Goal: Task Accomplishment & Management: Complete application form

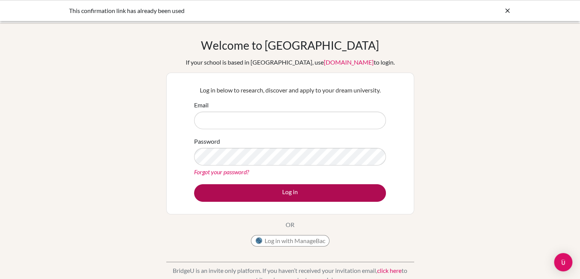
type input "[PERSON_NAME][EMAIL_ADDRESS][DOMAIN_NAME]"
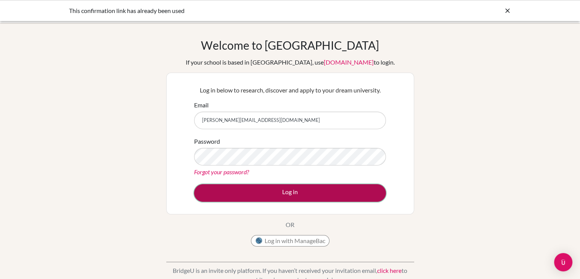
click at [340, 188] on button "Log in" at bounding box center [290, 193] width 192 height 18
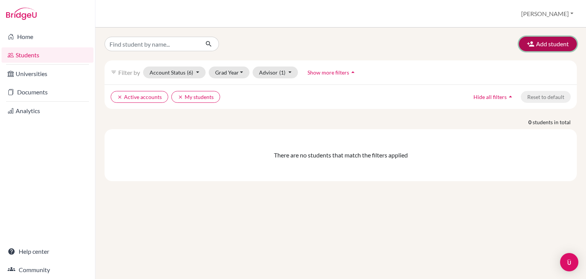
click at [557, 40] on button "Add student" at bounding box center [548, 44] width 58 height 15
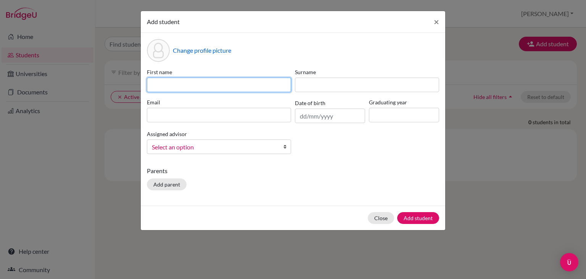
click at [258, 86] on input at bounding box center [219, 84] width 144 height 15
type input "Shaurya Viraj"
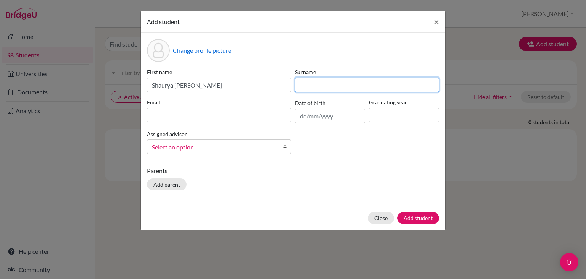
click at [311, 80] on input at bounding box center [367, 84] width 144 height 15
type input "Singh"
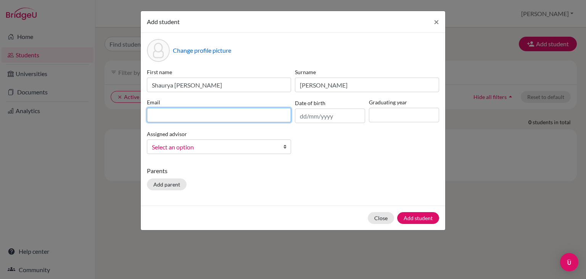
click at [172, 116] on input at bounding box center [219, 115] width 144 height 15
type input "stu500042@misdoha.com"
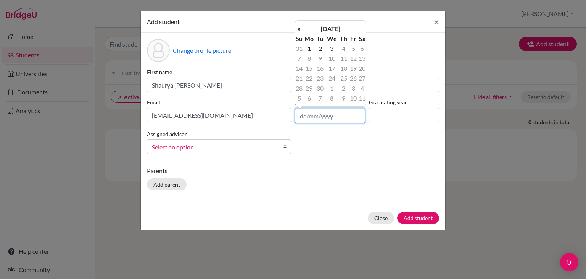
click at [319, 119] on input "text" at bounding box center [330, 115] width 70 height 15
type input "11/06/2010"
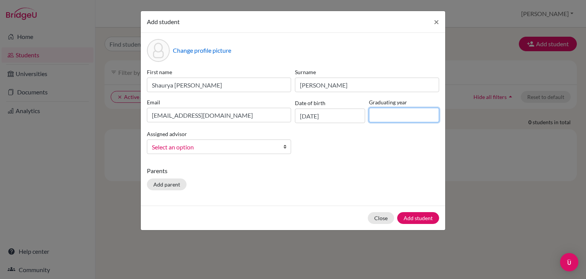
click at [400, 118] on input at bounding box center [404, 115] width 70 height 15
type input "2028"
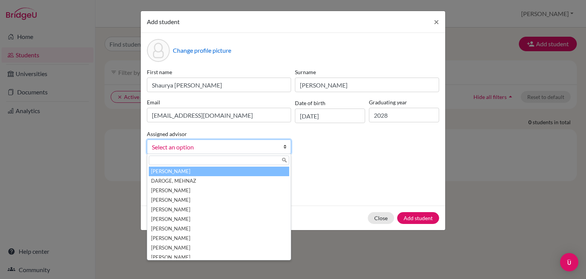
click at [198, 143] on span "Select an option" at bounding box center [214, 147] width 124 height 10
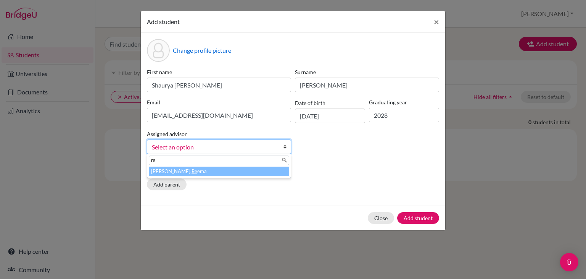
type input "re"
click at [196, 174] on li "Raheja, Re ema" at bounding box center [219, 171] width 140 height 10
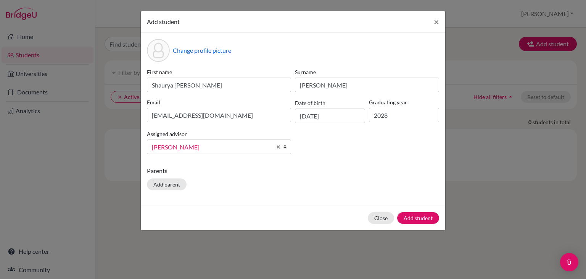
click at [189, 188] on div "Parents Add parent" at bounding box center [293, 179] width 292 height 27
click at [164, 186] on button "Add parent" at bounding box center [167, 184] width 40 height 12
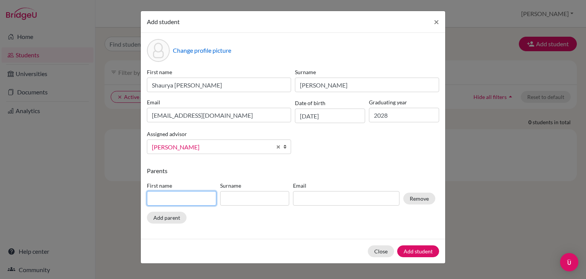
click at [171, 201] on input at bounding box center [181, 198] width 69 height 15
type input "Rinkal"
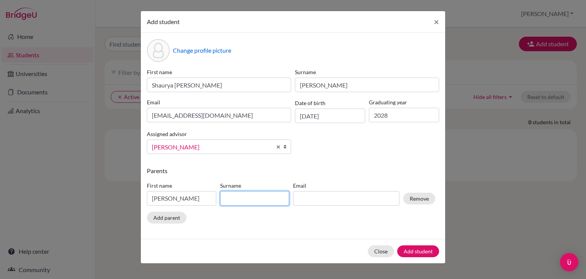
click at [236, 203] on input at bounding box center [254, 198] width 69 height 15
type input "Singh"
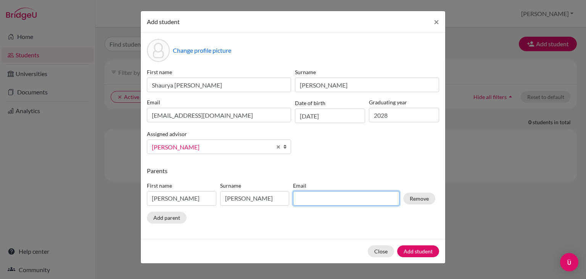
click at [338, 201] on input at bounding box center [346, 198] width 106 height 15
type input "rikky_15aug@gmail.com"
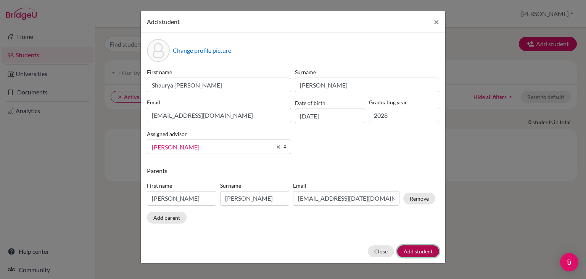
click at [432, 250] on button "Add student" at bounding box center [418, 251] width 42 height 12
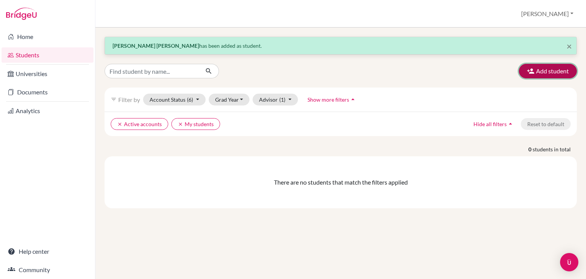
click at [550, 69] on button "Add student" at bounding box center [548, 71] width 58 height 15
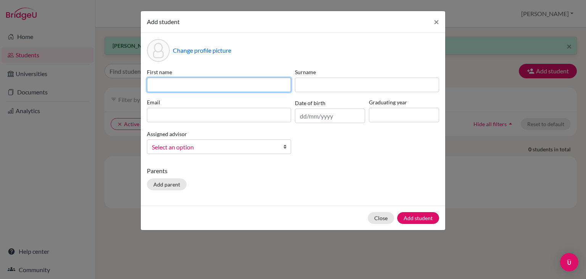
click at [252, 79] on input at bounding box center [219, 84] width 144 height 15
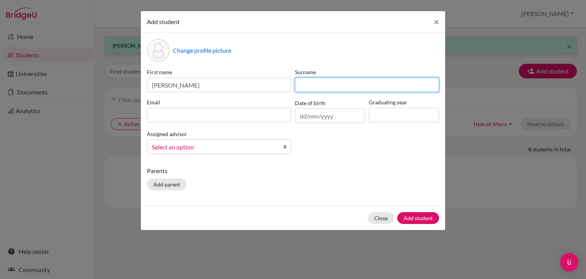
click at [298, 90] on input at bounding box center [367, 84] width 144 height 15
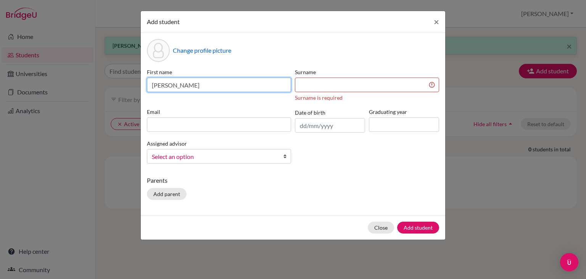
click at [253, 89] on input "Senthil" at bounding box center [219, 84] width 144 height 15
type input "Senthilnathan"
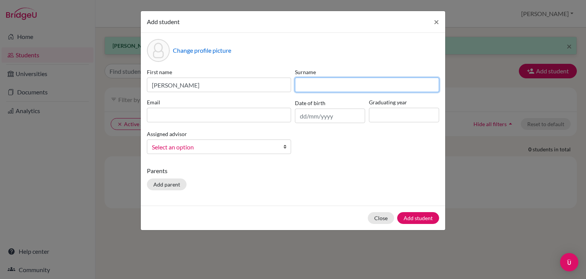
click at [298, 88] on input at bounding box center [367, 84] width 144 height 15
type input "Senthil"
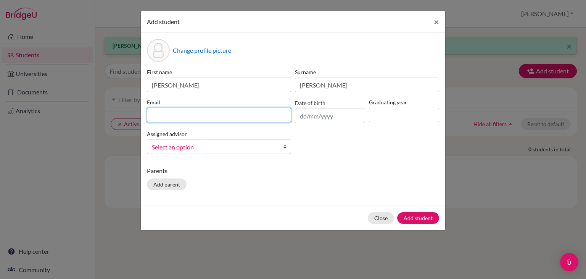
click at [264, 109] on input at bounding box center [219, 115] width 144 height 15
type input "Stu502822@misdoha.com"
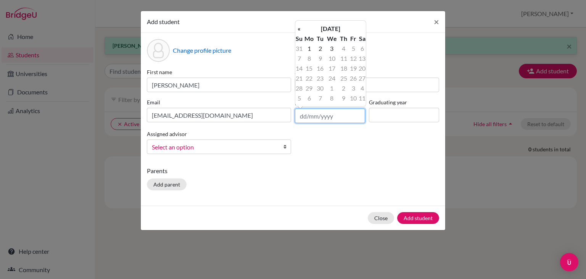
click at [304, 114] on input "text" at bounding box center [330, 115] width 70 height 15
type input "05/08/2010"
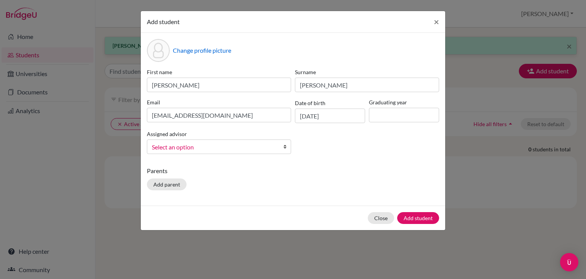
click at [351, 131] on div "First name Senthilnathan Surname Senthil Email Stu502822@misdoha.com Date of bi…" at bounding box center [293, 114] width 296 height 92
click at [391, 122] on input at bounding box center [404, 115] width 70 height 15
type input "2028"
click at [232, 145] on span "Select an option" at bounding box center [214, 147] width 124 height 10
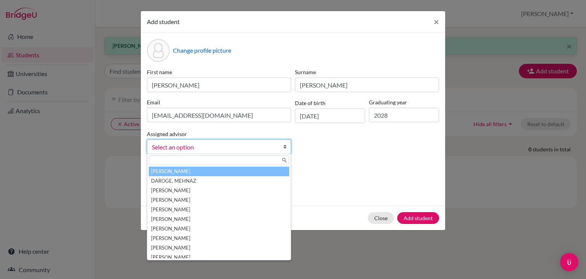
click at [232, 145] on span "Select an option" at bounding box center [214, 147] width 124 height 10
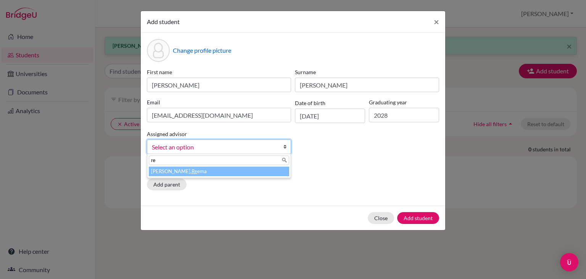
type input "r"
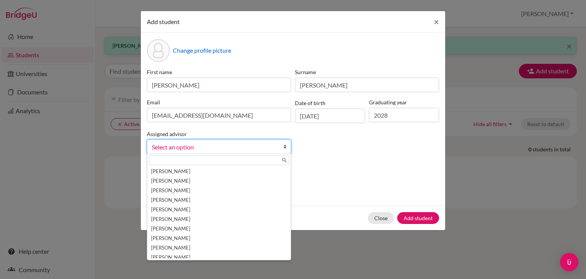
scroll to position [32, 0]
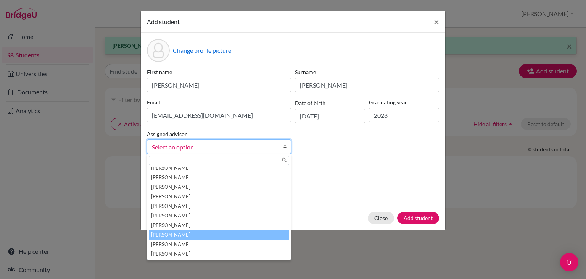
click at [193, 235] on li "Raheja, Reema" at bounding box center [219, 235] width 140 height 10
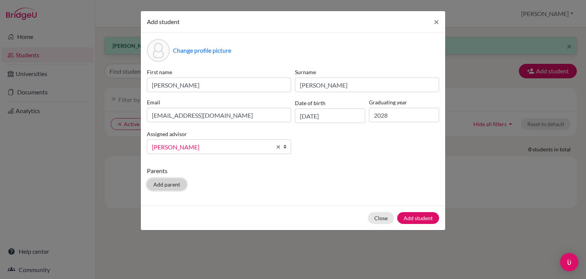
click at [168, 180] on button "Add parent" at bounding box center [167, 184] width 40 height 12
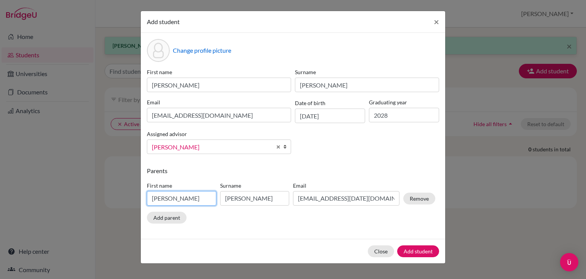
click at [184, 194] on input "Rinkal" at bounding box center [181, 198] width 69 height 15
type input "Muthukumar"
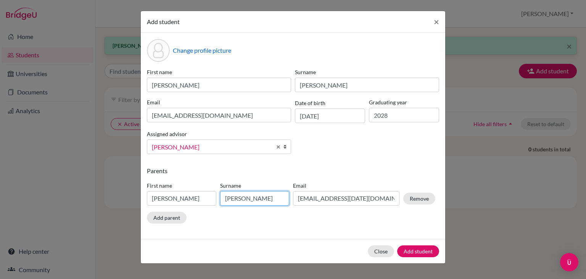
click at [234, 203] on input "Singh" at bounding box center [254, 198] width 69 height 15
type input "v"
type input "Muthu"
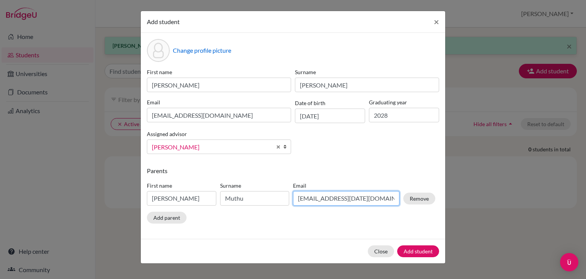
click at [367, 200] on input "rikky_15aug@gmail.com" at bounding box center [346, 198] width 106 height 15
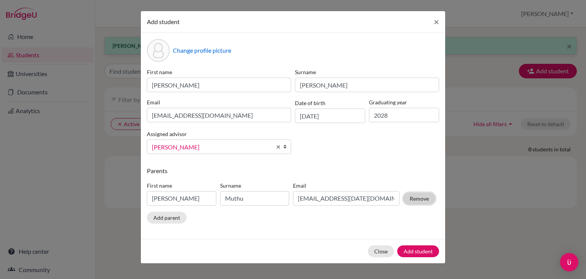
click at [412, 199] on button "Remove" at bounding box center [419, 198] width 32 height 12
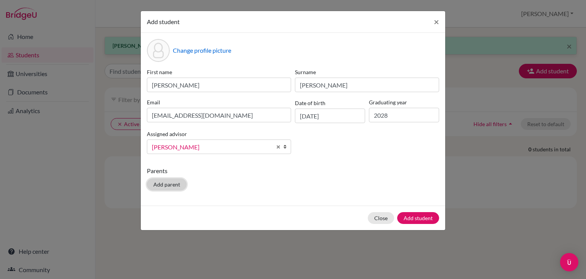
click at [181, 187] on button "Add parent" at bounding box center [167, 184] width 40 height 12
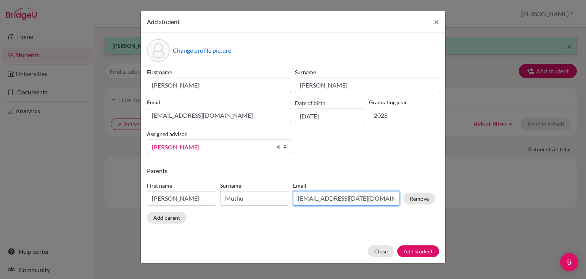
click at [349, 196] on input "rikky_15aug@gmail.com" at bounding box center [346, 198] width 106 height 15
type input "rikky_15aug"
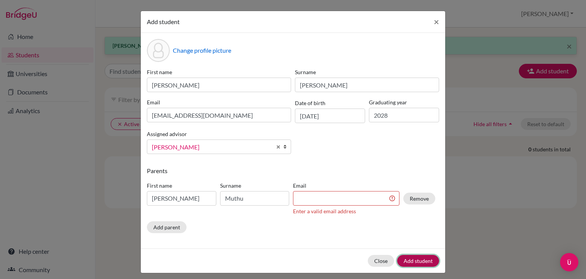
click at [427, 253] on div "Close Add student" at bounding box center [293, 260] width 305 height 24
click at [340, 191] on div "Email Enter a valid email address" at bounding box center [346, 198] width 110 height 34
click at [340, 201] on input at bounding box center [346, 198] width 106 height 15
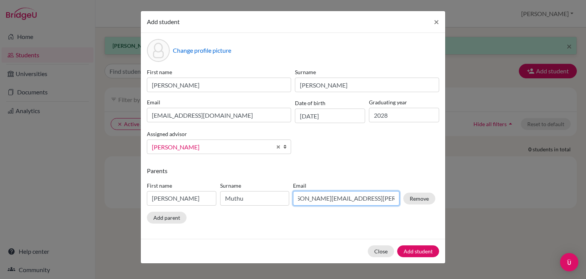
scroll to position [0, 0]
type input "Senthilnathan.muthukumar@outlook.com"
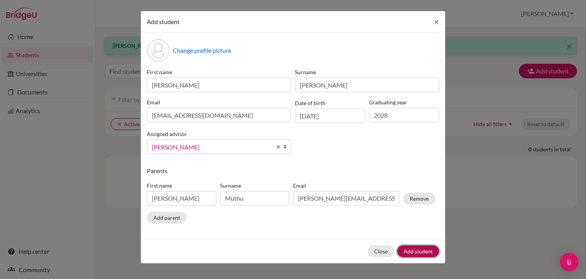
click at [415, 248] on button "Add student" at bounding box center [418, 251] width 42 height 12
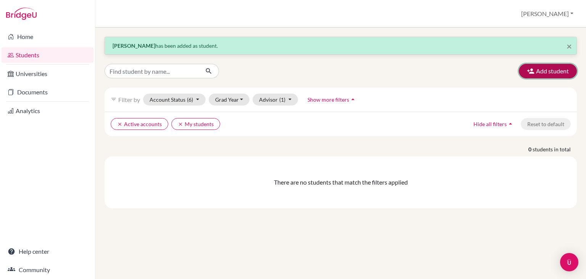
click at [537, 74] on button "Add student" at bounding box center [548, 71] width 58 height 15
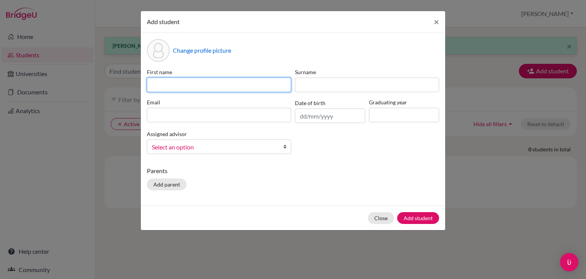
click at [247, 83] on input at bounding box center [219, 84] width 144 height 15
type input "Dhyan"
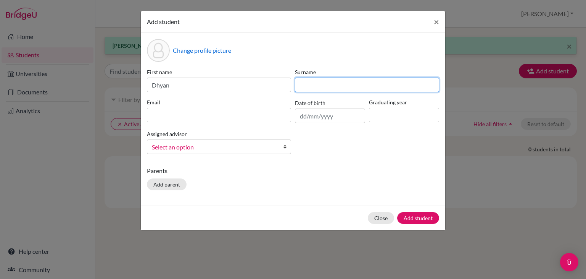
click at [333, 87] on input at bounding box center [367, 84] width 144 height 15
type input "Davda"
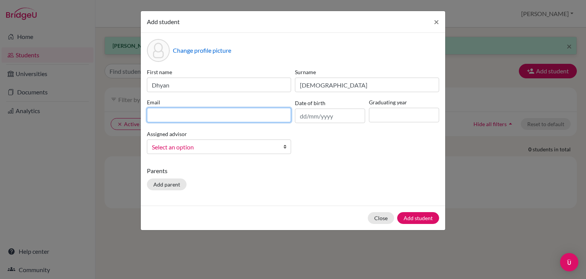
click at [229, 120] on input at bounding box center [219, 115] width 144 height 15
type input "stu502308@misdoha.com"
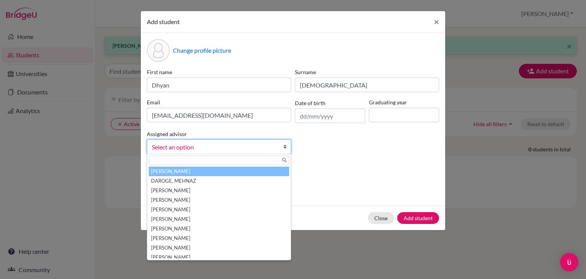
click at [229, 152] on link "Select an option" at bounding box center [219, 146] width 144 height 15
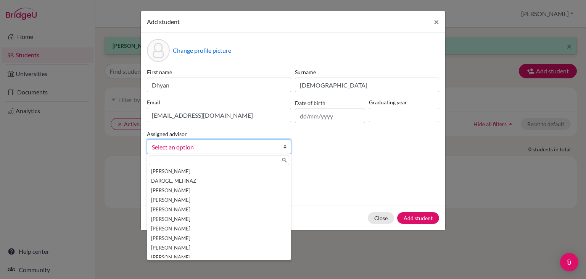
click at [188, 162] on input "text" at bounding box center [219, 160] width 140 height 10
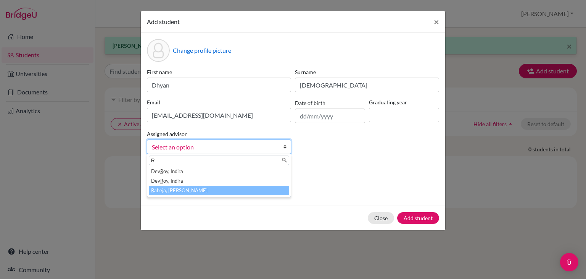
type input "R"
click at [182, 193] on li "R aheja, Reema" at bounding box center [219, 190] width 140 height 10
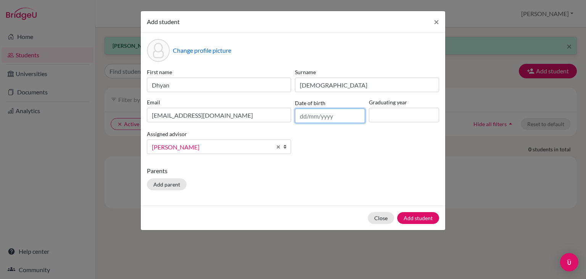
click at [319, 121] on input "text" at bounding box center [330, 115] width 70 height 15
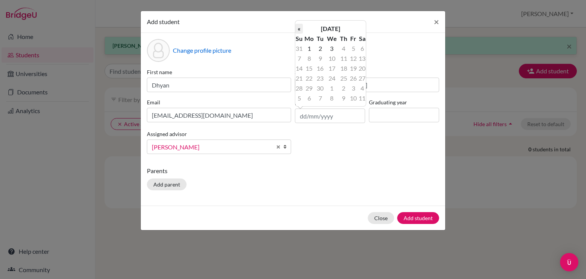
click at [301, 30] on th "«" at bounding box center [299, 29] width 8 height 10
click at [345, 29] on th "August 2025" at bounding box center [330, 29] width 55 height 10
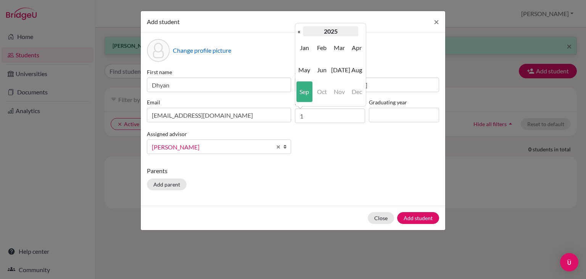
click at [332, 32] on th "2025" at bounding box center [330, 31] width 55 height 10
click at [358, 91] on span "2010" at bounding box center [357, 91] width 16 height 21
click at [353, 50] on span "Apr" at bounding box center [357, 47] width 16 height 21
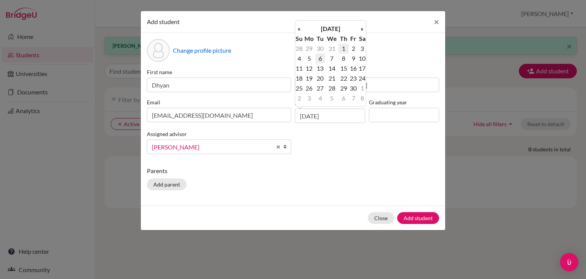
click at [318, 60] on td "6" at bounding box center [321, 58] width 10 height 10
type input "06/04/2010"
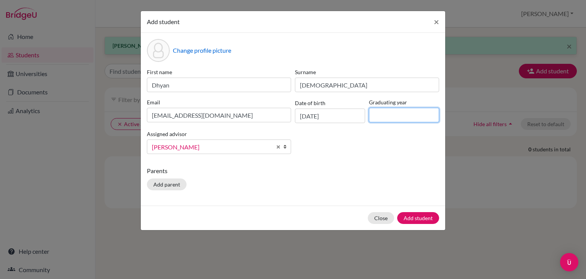
click at [386, 116] on input at bounding box center [404, 115] width 70 height 15
type input "2028"
click at [169, 183] on button "Add parent" at bounding box center [167, 184] width 40 height 12
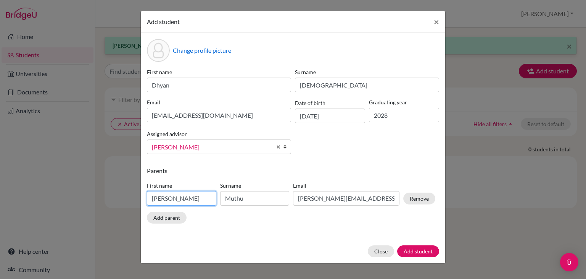
click at [184, 201] on input "Muthukumar" at bounding box center [181, 198] width 69 height 15
click at [191, 199] on input "Muthukumar" at bounding box center [181, 198] width 69 height 15
type input "Nikesh"
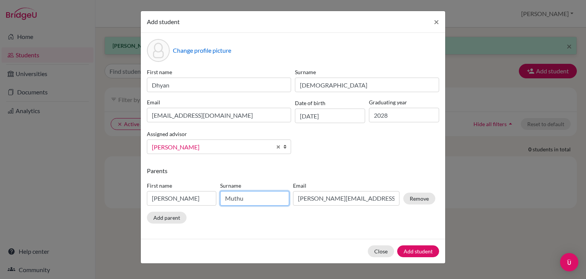
click at [255, 197] on input "Muthu" at bounding box center [254, 198] width 69 height 15
click at [242, 199] on input "MuthuDavda" at bounding box center [254, 198] width 69 height 15
type input "Davda"
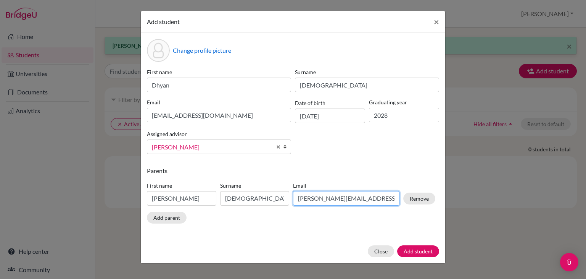
click at [340, 196] on input "Senthilnathan.muthukumar@outlook.com" at bounding box center [346, 198] width 106 height 15
drag, startPoint x: 297, startPoint y: 198, endPoint x: 400, endPoint y: 206, distance: 104.1
click at [400, 205] on div "Email Senthilnathan.muthukumar@outlook.com" at bounding box center [346, 193] width 110 height 24
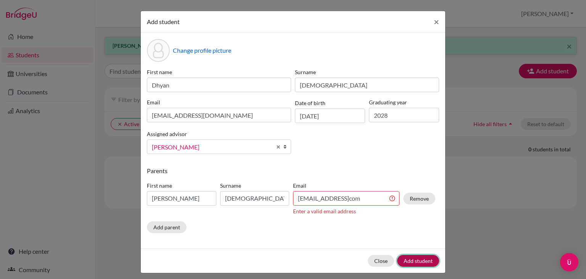
click at [413, 251] on div "Close Add student" at bounding box center [293, 260] width 305 height 24
drag, startPoint x: 363, startPoint y: 214, endPoint x: 295, endPoint y: 213, distance: 67.6
click at [295, 213] on div "Enter a valid email address" at bounding box center [346, 211] width 106 height 8
click at [359, 219] on div "First name Nikesh Surname Davda Email nikeshdavda11@gmailcom Enter a valid emai…" at bounding box center [291, 199] width 292 height 43
click at [353, 199] on input "nikeshdavda11@gmailcom" at bounding box center [346, 198] width 106 height 15
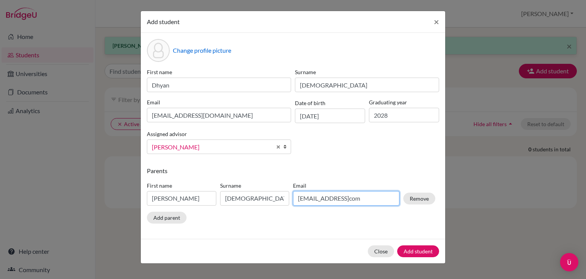
click at [357, 199] on input "nikeshdavda11@gmailcom" at bounding box center [346, 198] width 106 height 15
type input "nikeshdavda11@gmail.com"
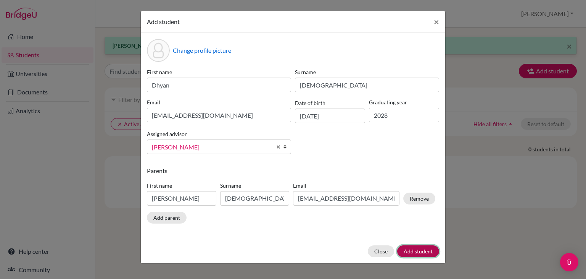
click at [411, 249] on button "Add student" at bounding box center [418, 251] width 42 height 12
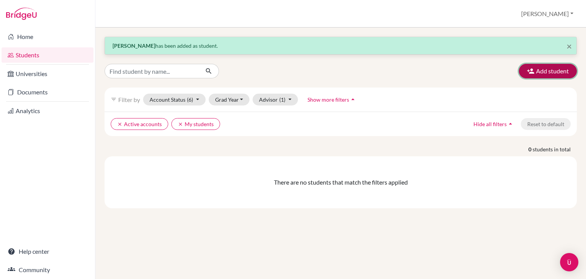
click at [543, 71] on button "Add student" at bounding box center [548, 71] width 58 height 15
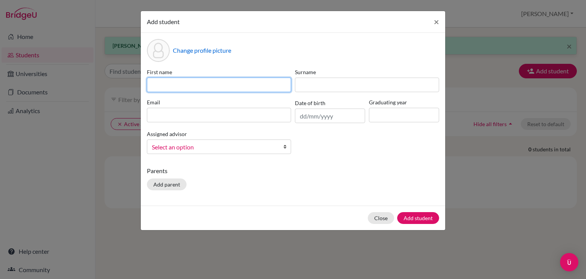
click at [226, 87] on input at bounding box center [219, 84] width 144 height 15
type input "Manotajasvini"
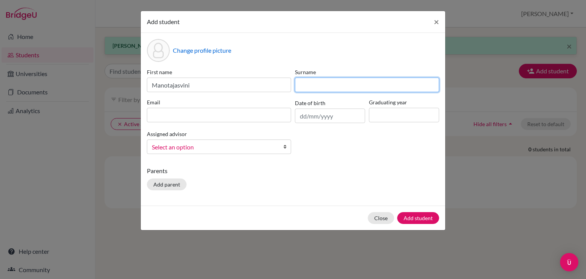
click at [316, 82] on input at bounding box center [367, 84] width 144 height 15
type input "Naguboina"
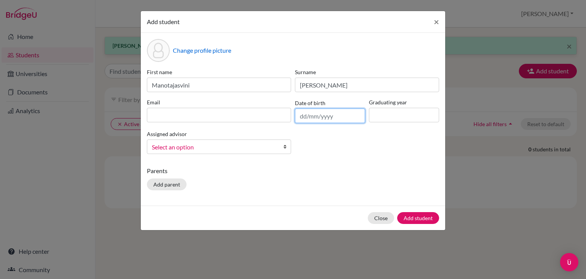
click at [321, 116] on input "text" at bounding box center [330, 115] width 70 height 15
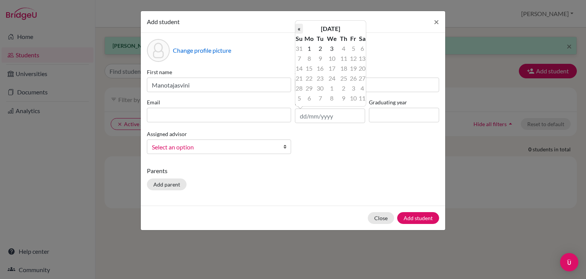
click at [298, 30] on th "«" at bounding box center [299, 29] width 8 height 10
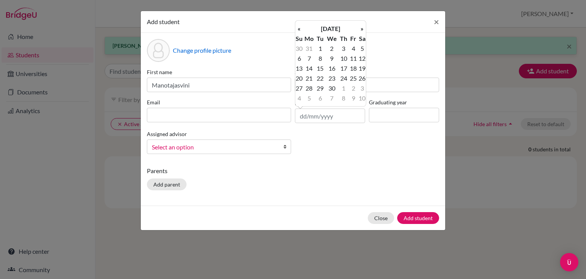
click at [298, 30] on th "«" at bounding box center [299, 29] width 8 height 10
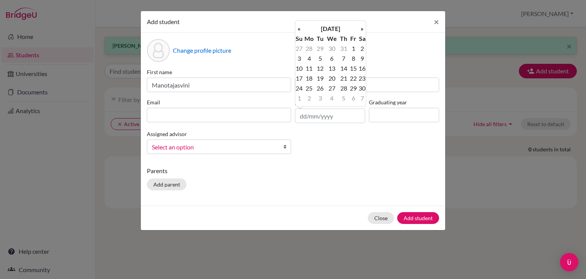
click at [298, 30] on th "«" at bounding box center [299, 29] width 8 height 10
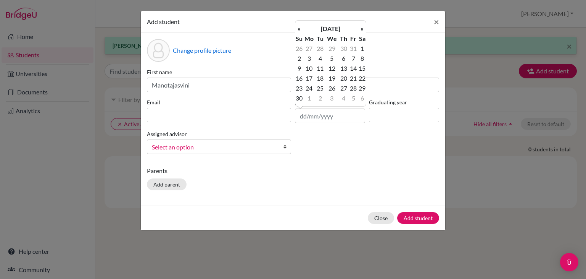
click at [298, 30] on th "«" at bounding box center [299, 29] width 8 height 10
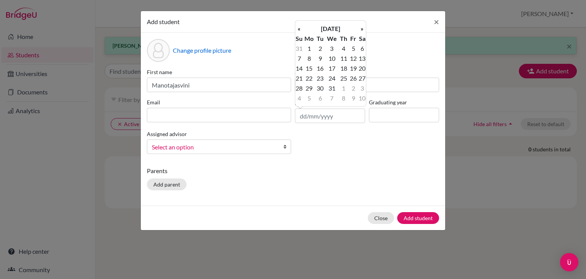
click at [298, 30] on th "«" at bounding box center [299, 29] width 8 height 10
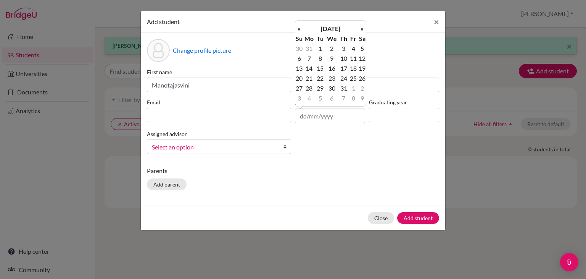
click at [298, 30] on th "«" at bounding box center [299, 29] width 8 height 10
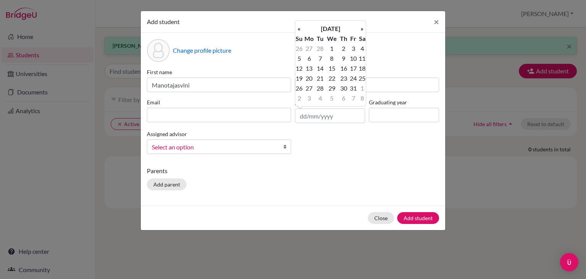
click at [298, 30] on th "«" at bounding box center [299, 29] width 8 height 10
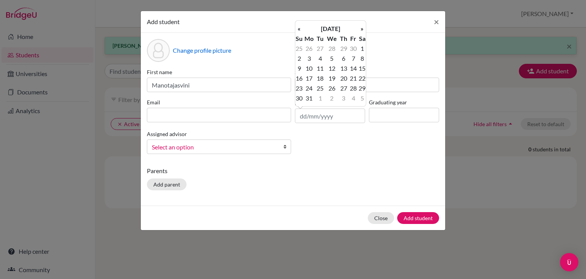
click at [298, 30] on th "«" at bounding box center [299, 29] width 8 height 10
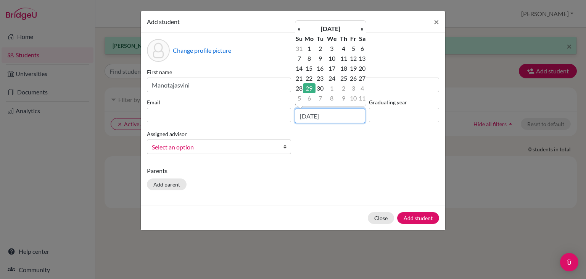
type input "29/11/2010"
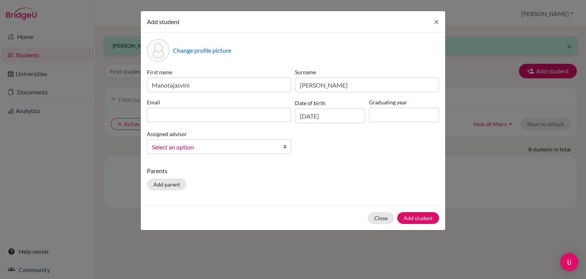
click at [372, 141] on div "First name Manotajasvini Surname Naguboina Email Date of birth 29/11/2010 Gradu…" at bounding box center [293, 114] width 296 height 92
click at [393, 116] on input at bounding box center [404, 115] width 70 height 15
type input "2028"
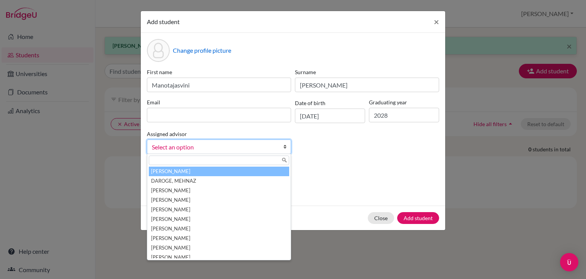
click at [285, 147] on b at bounding box center [287, 147] width 8 height 14
click at [313, 152] on div "First name Manotajasvini Surname Naguboina Email Date of birth 29/11/2010 Gradu…" at bounding box center [293, 114] width 296 height 92
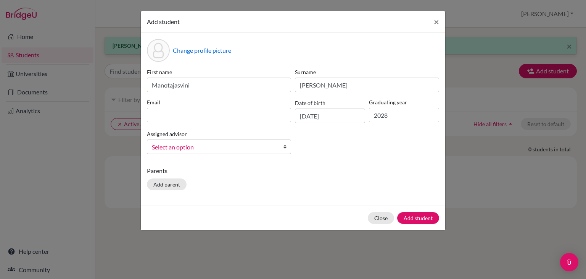
click at [283, 148] on b at bounding box center [287, 147] width 8 height 14
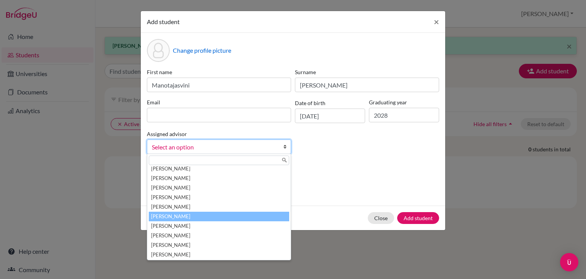
scroll to position [32, 0]
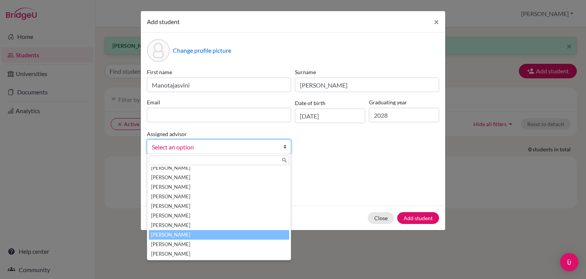
click at [215, 232] on li "Raheja, Reema" at bounding box center [219, 235] width 140 height 10
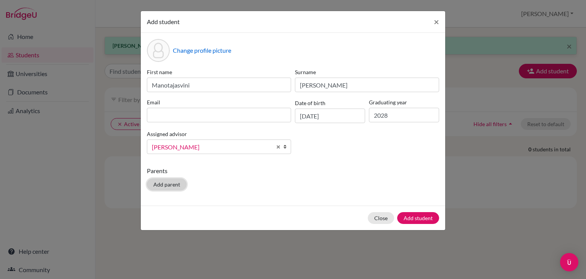
click at [176, 184] on button "Add parent" at bounding box center [167, 184] width 40 height 12
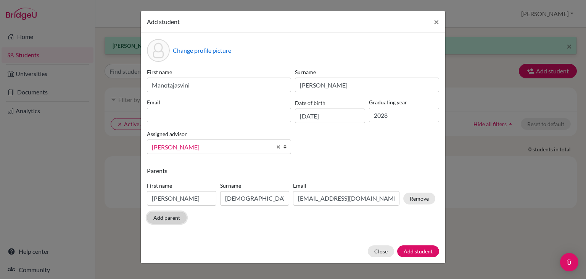
click at [171, 217] on button "Add parent" at bounding box center [167, 217] width 40 height 12
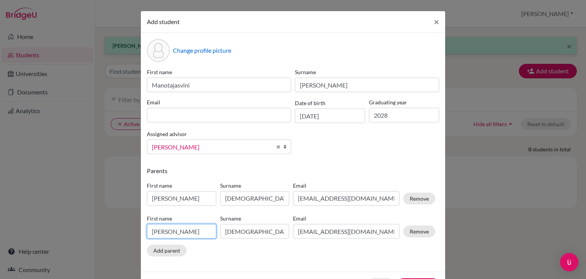
click at [178, 233] on input "Nikesh" at bounding box center [181, 231] width 69 height 15
type input "N"
type input "M"
type input "Chandrasekhar"
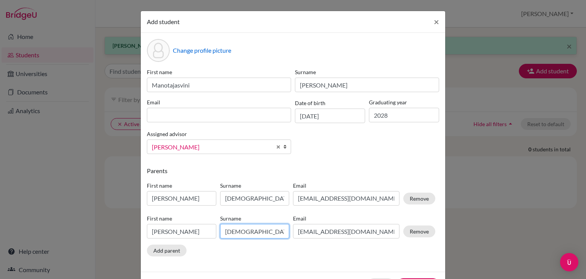
click at [245, 232] on input "Davda" at bounding box center [254, 231] width 69 height 15
type input "D"
type input "Naguboina"
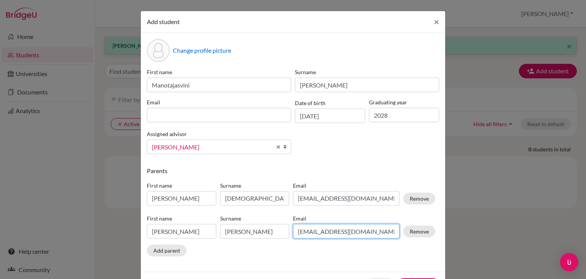
type input "Naguboina"
click at [318, 229] on input "nikeshdavda11@gmail.com" at bounding box center [346, 231] width 106 height 15
drag, startPoint x: 369, startPoint y: 233, endPoint x: 291, endPoint y: 235, distance: 77.5
click at [293, 235] on input "nikeshdavda11@gmail.com" at bounding box center [346, 231] width 106 height 15
type input "mano.yuva2010@gmail.com"
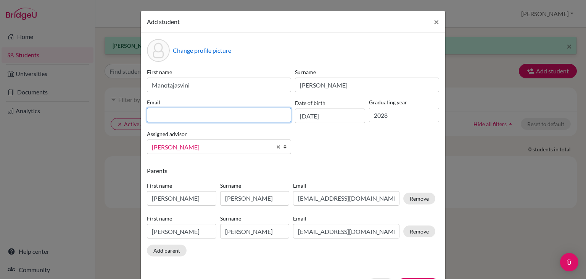
type input "mano.yuva2010@gmail.com"
click at [246, 118] on input at bounding box center [219, 115] width 144 height 15
type input "stu503415@misdoha.com"
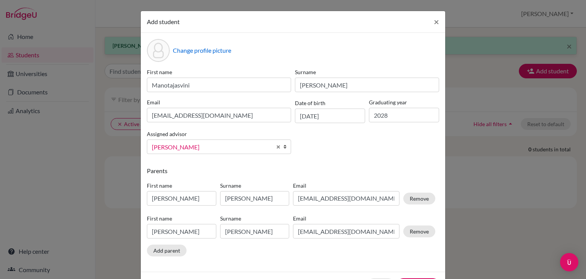
click at [332, 140] on div "First name Manotajasvini Surname Naguboina Email stu503415@misdoha.com Date of …" at bounding box center [293, 114] width 296 height 92
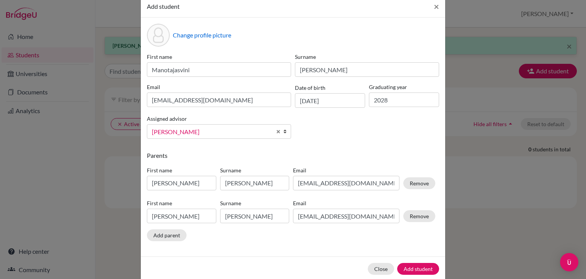
scroll to position [15, 0]
click at [413, 273] on button "Add student" at bounding box center [418, 269] width 42 height 12
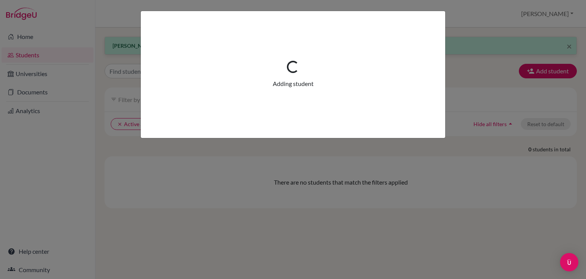
scroll to position [0, 0]
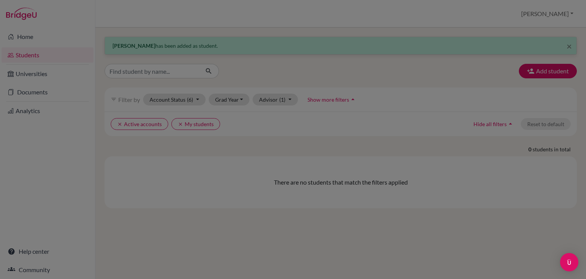
click at [502, 77] on div at bounding box center [293, 139] width 586 height 279
